Goal: Task Accomplishment & Management: Complete application form

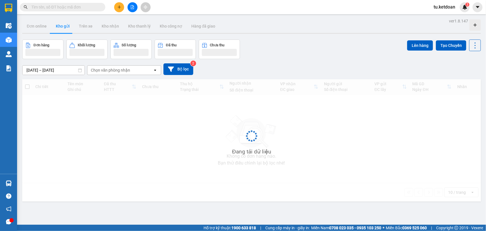
click at [54, 71] on input "13/10/2025 – 15/10/2025" at bounding box center [53, 70] width 62 height 9
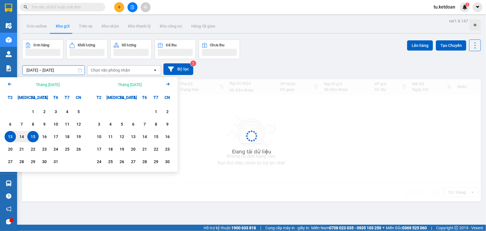
click at [33, 138] on div "15" at bounding box center [33, 136] width 8 height 7
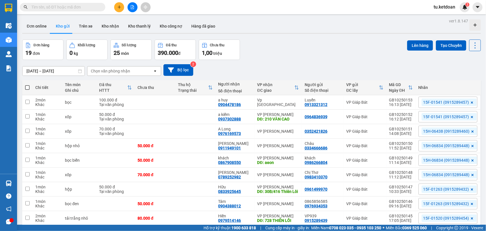
click at [59, 72] on input "15/10/2025 – 15/10/2025" at bounding box center [53, 71] width 62 height 9
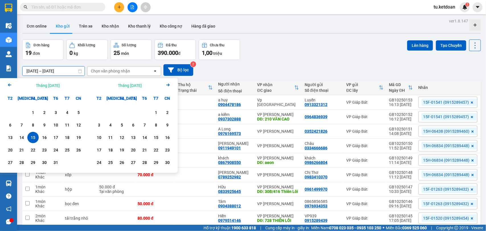
click at [36, 140] on div "15" at bounding box center [33, 137] width 8 height 7
type input "15/10/2025 – 15/10/2025"
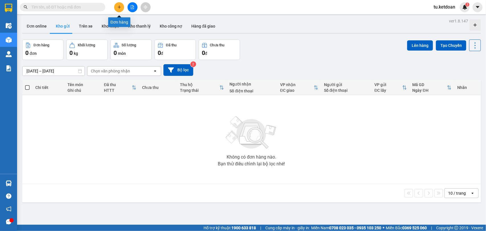
click at [121, 6] on button at bounding box center [119, 7] width 10 height 10
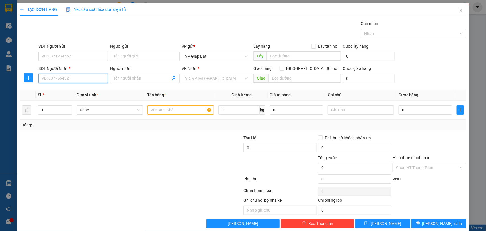
click at [74, 80] on input "SĐT Người Nhận *" at bounding box center [72, 78] width 69 height 9
click at [68, 91] on div "0948417774 - Cô Ngọc" at bounding box center [74, 90] width 64 height 6
type input "0948417774"
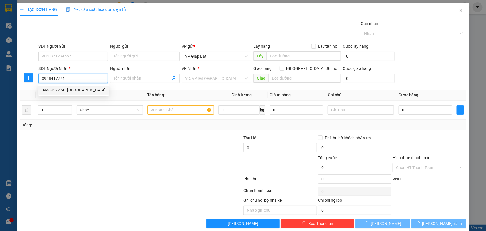
type input "Cô Ngọc"
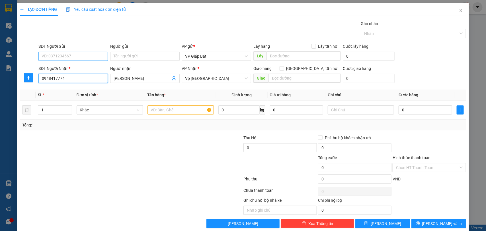
type input "0948417774"
click at [86, 57] on input "SĐT Người Gửi" at bounding box center [72, 56] width 69 height 9
click at [86, 66] on div "0369395989 - Lợi" at bounding box center [73, 68] width 62 height 6
type input "0369395989"
type input "Lợi"
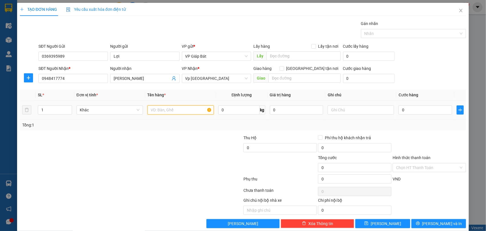
click at [181, 111] on input "text" at bounding box center [180, 110] width 66 height 9
type input "xốp"
click at [402, 113] on input "0" at bounding box center [424, 110] width 53 height 9
type input "1"
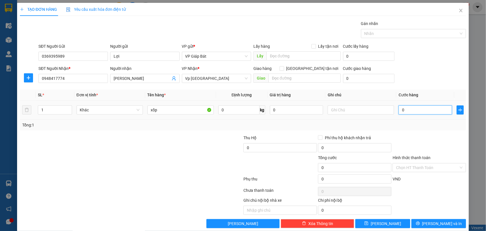
type input "1"
type input "10"
type input "100"
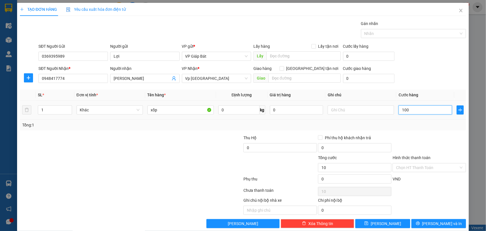
type input "100"
type input "1.000"
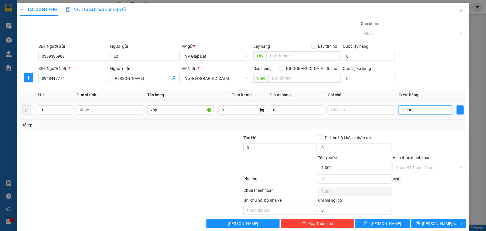
type input "10.000"
type input "100.000"
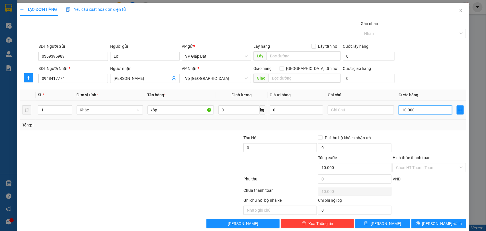
type input "100.000"
click at [376, 35] on div at bounding box center [410, 33] width 97 height 7
type input "100.000"
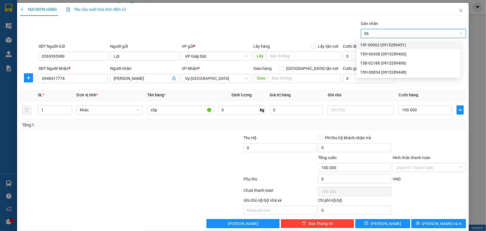
type input "068"
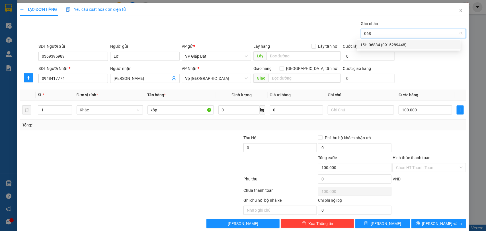
click at [371, 42] on div "15H-06834 (0915289448)" at bounding box center [408, 45] width 97 height 6
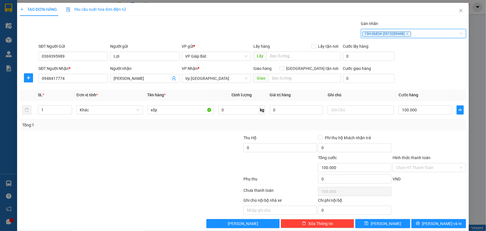
click at [412, 145] on div at bounding box center [429, 145] width 75 height 20
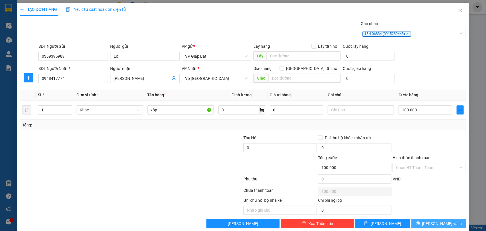
click at [429, 224] on span "Lưu và In" at bounding box center [442, 224] width 40 height 6
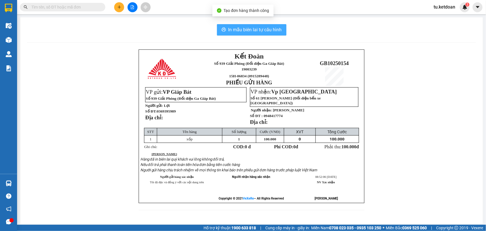
click at [242, 33] on span "In mẫu biên lai tự cấu hình" at bounding box center [254, 29] width 53 height 7
